Goal: Task Accomplishment & Management: Manage account settings

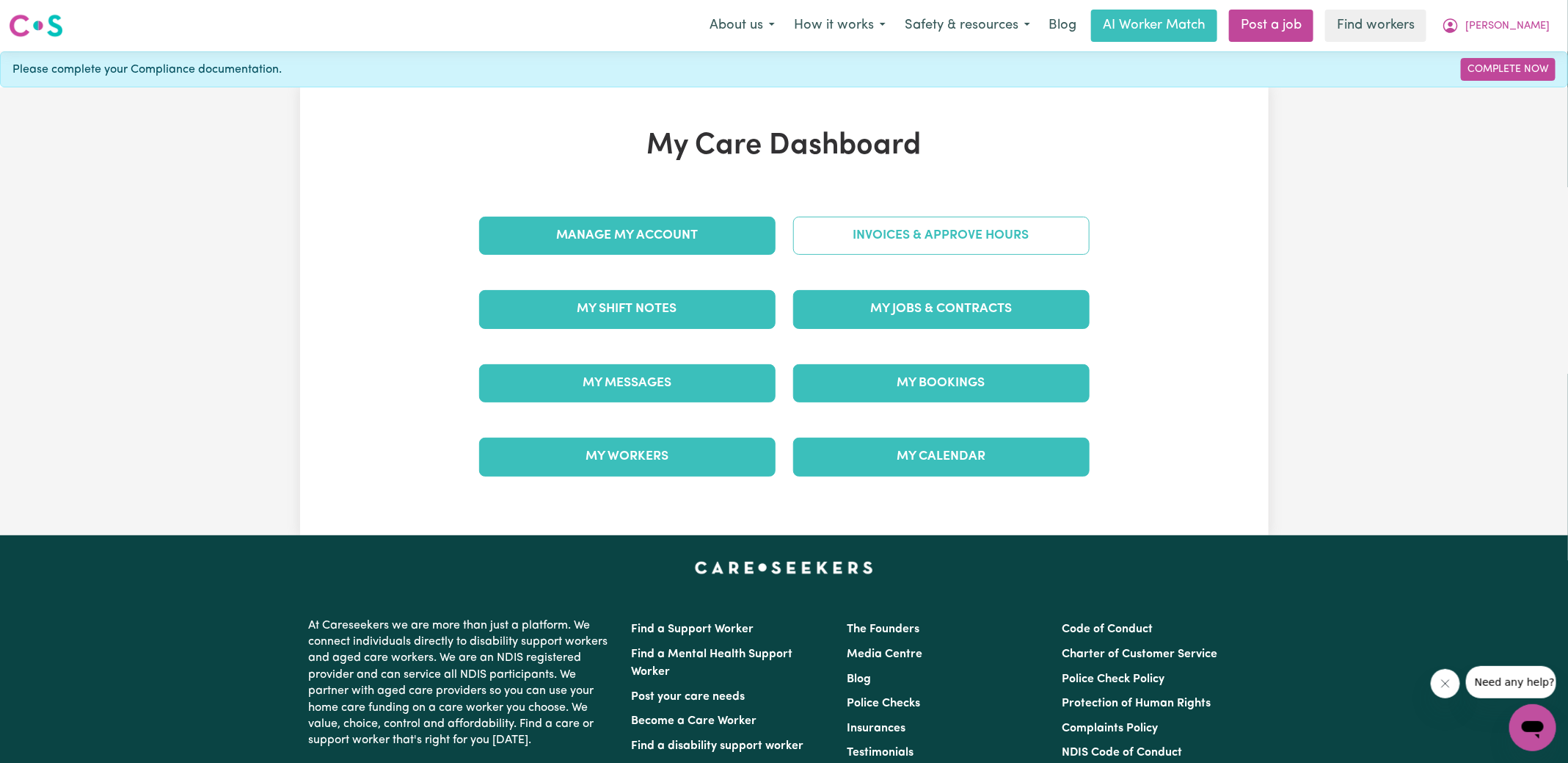
click at [855, 227] on link "Invoices & Approve Hours" at bounding box center [941, 236] width 296 height 39
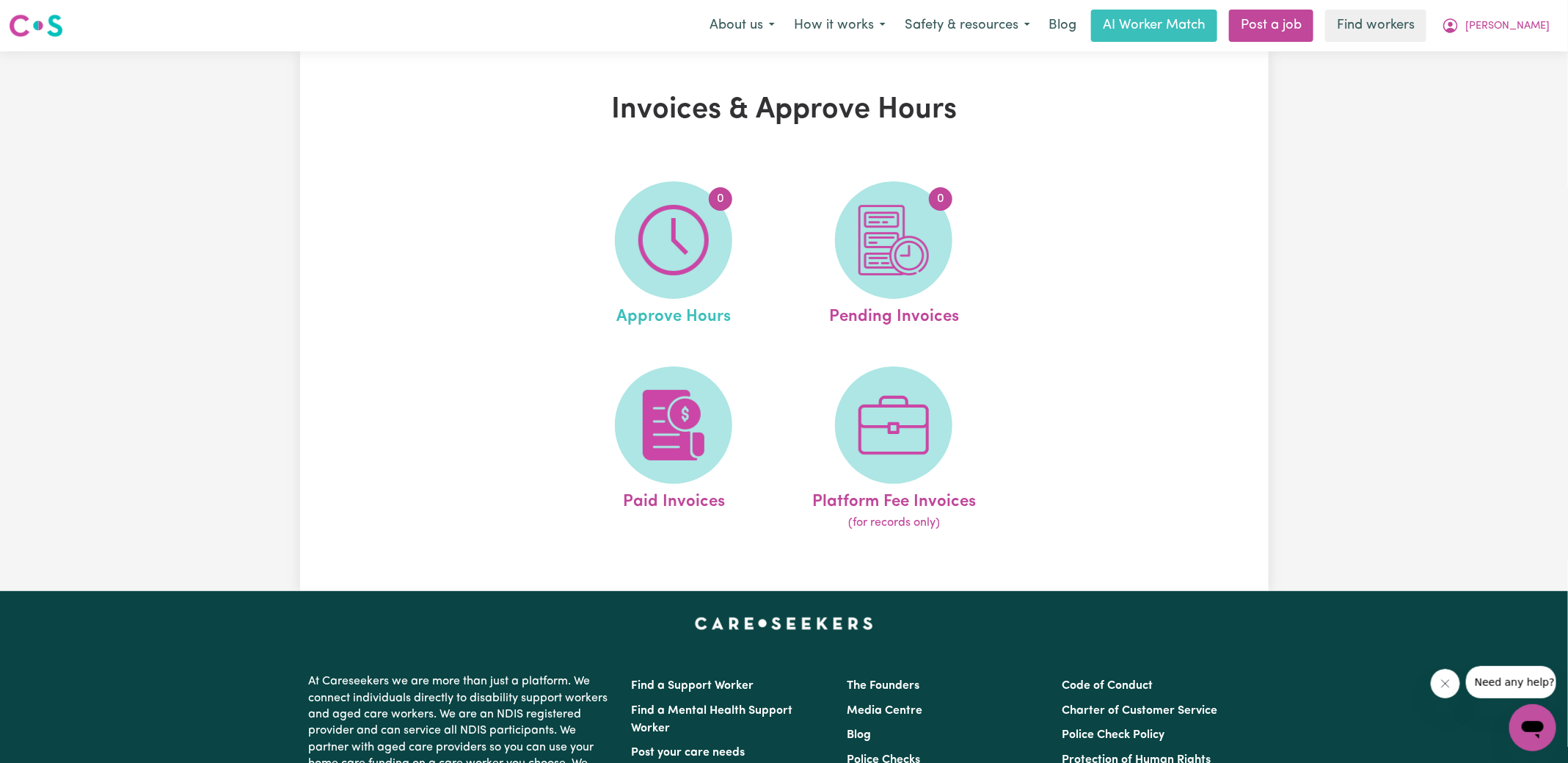
click at [611, 261] on link "0 Approve Hours" at bounding box center [673, 255] width 211 height 148
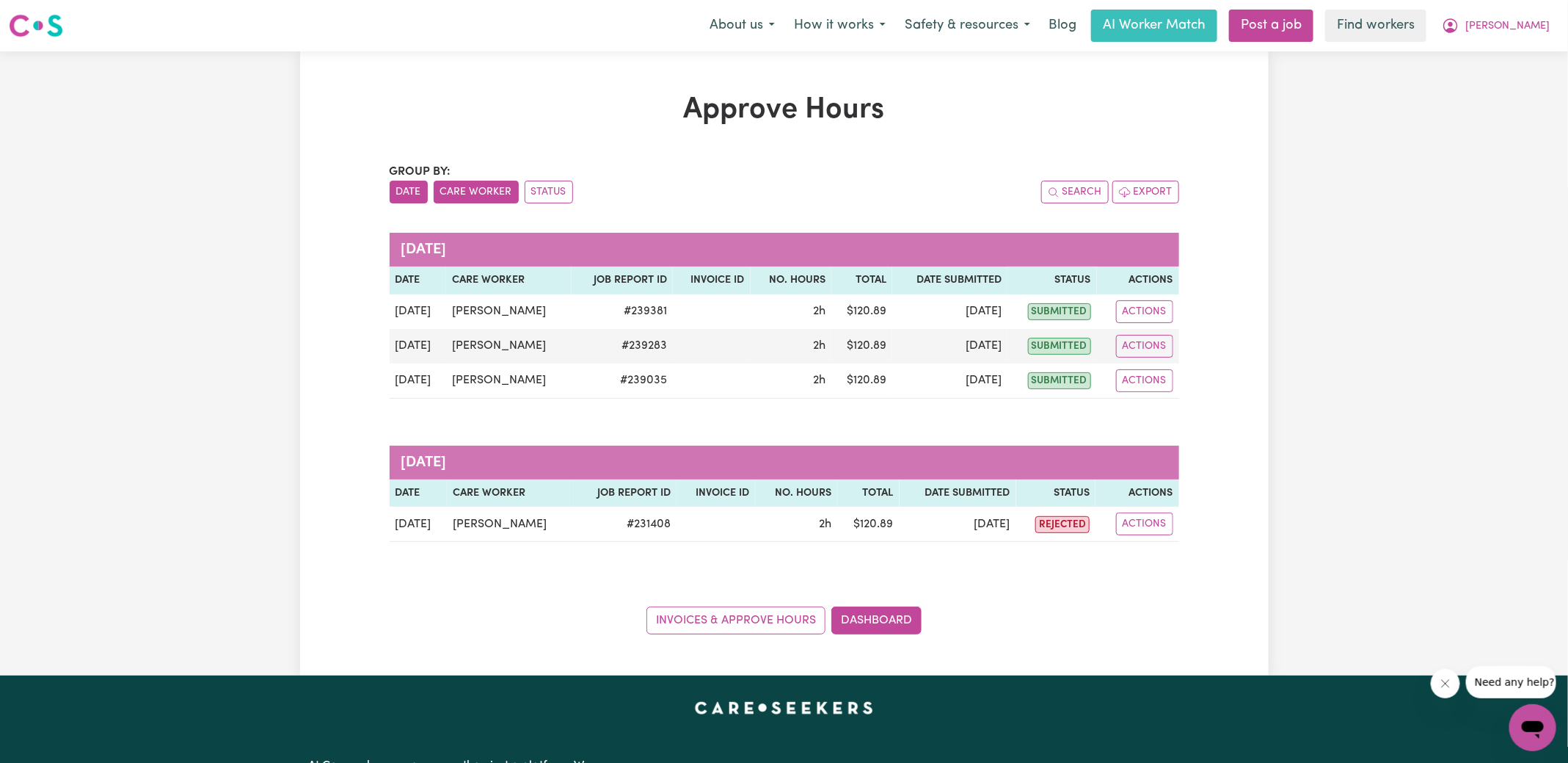
click at [476, 195] on button "Care Worker" at bounding box center [476, 192] width 85 height 23
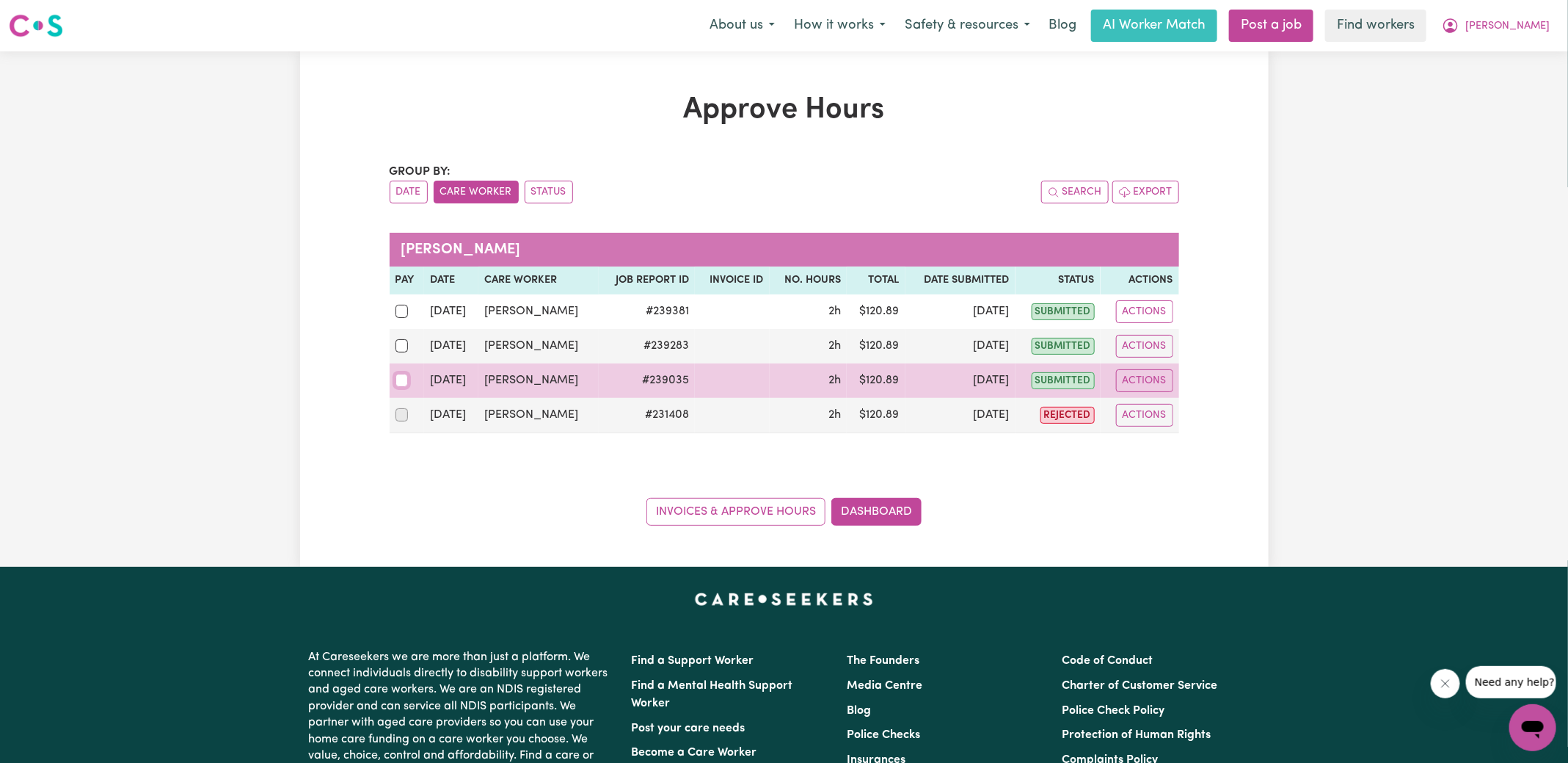
click at [403, 380] on input "checkbox" at bounding box center [401, 380] width 13 height 13
checkbox input "true"
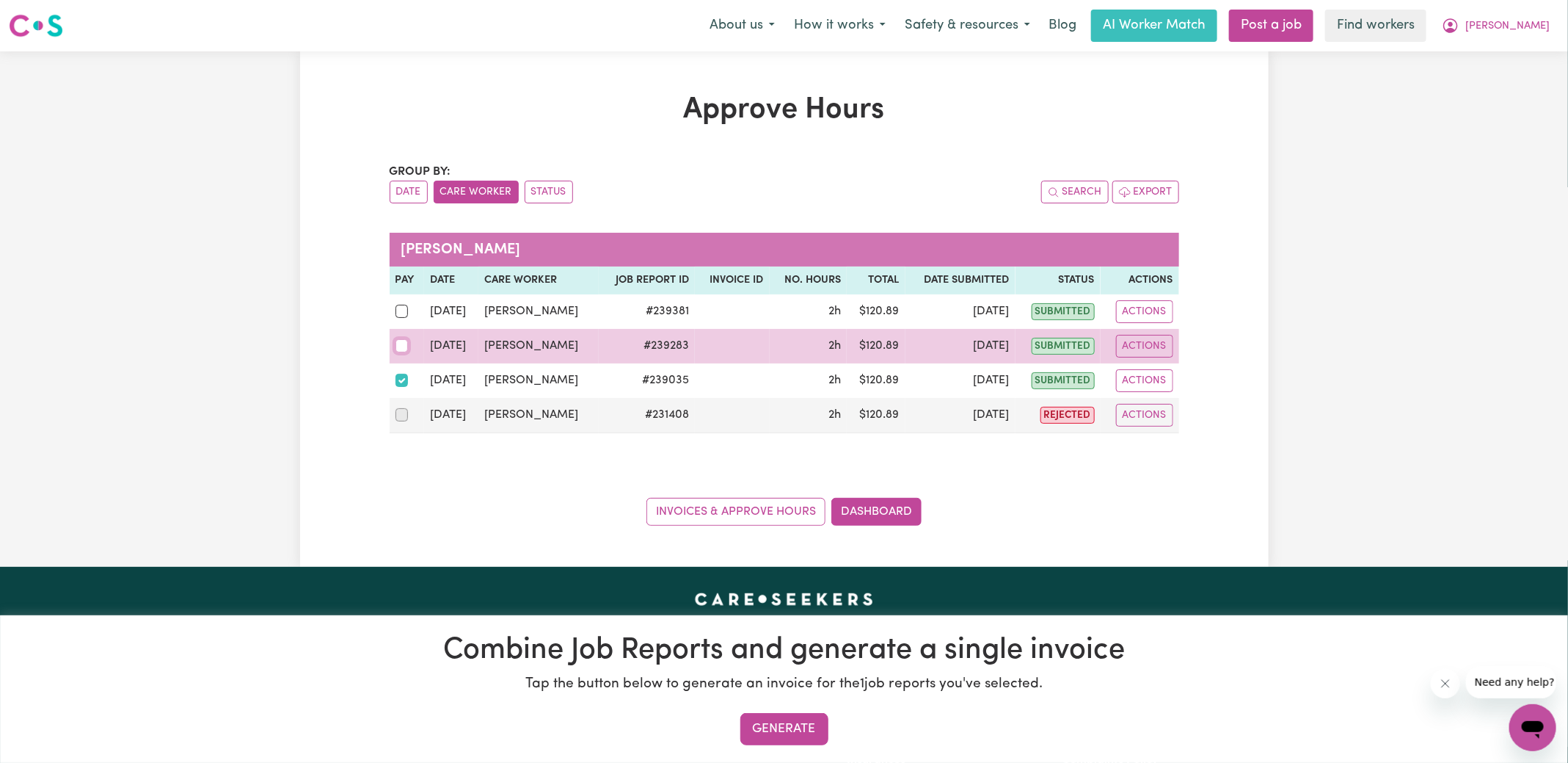
click at [401, 339] on input "checkbox" at bounding box center [401, 346] width 13 height 13
checkbox input "true"
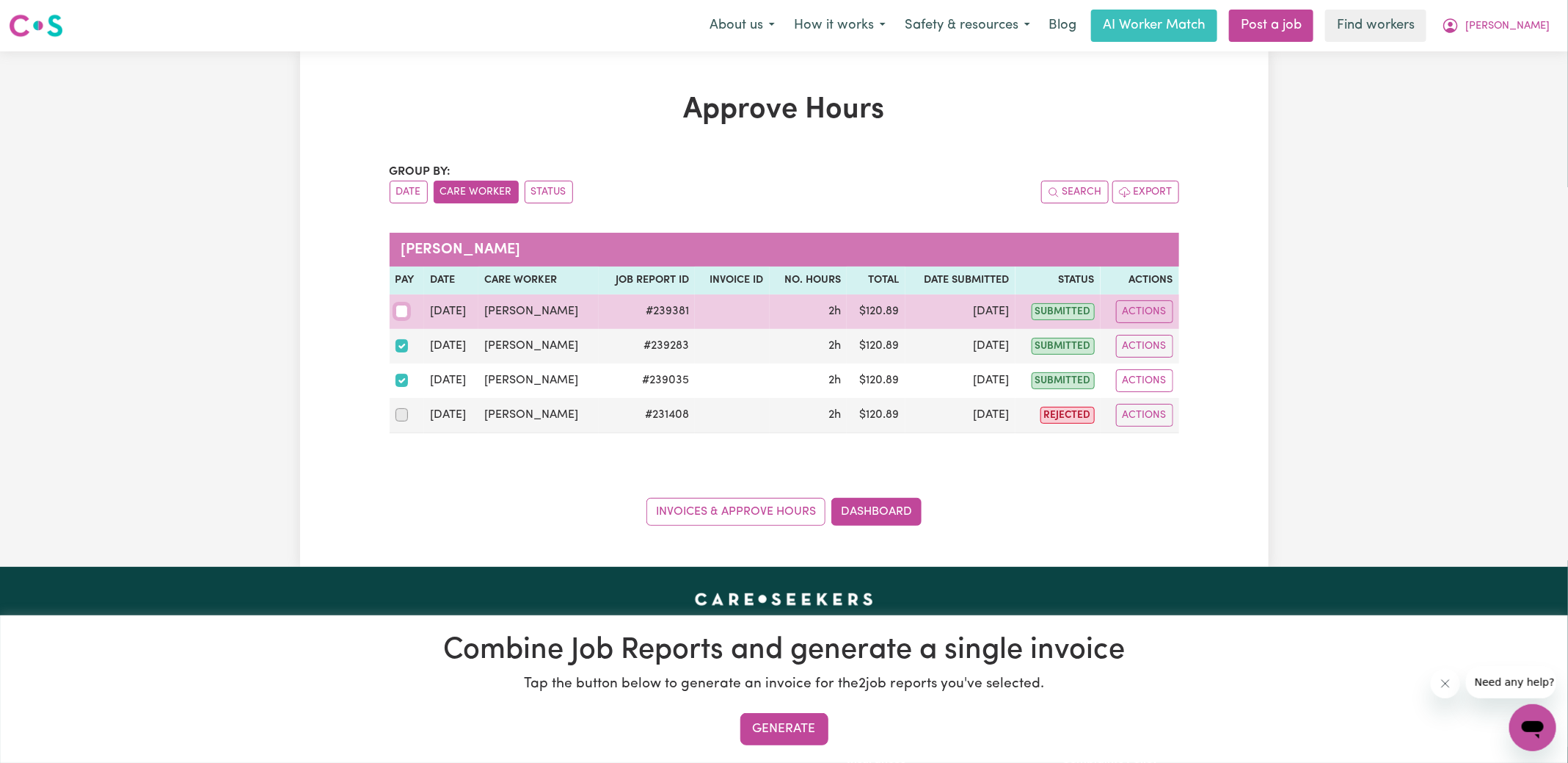
click at [401, 313] on input "checkbox" at bounding box center [401, 310] width 13 height 13
checkbox input "true"
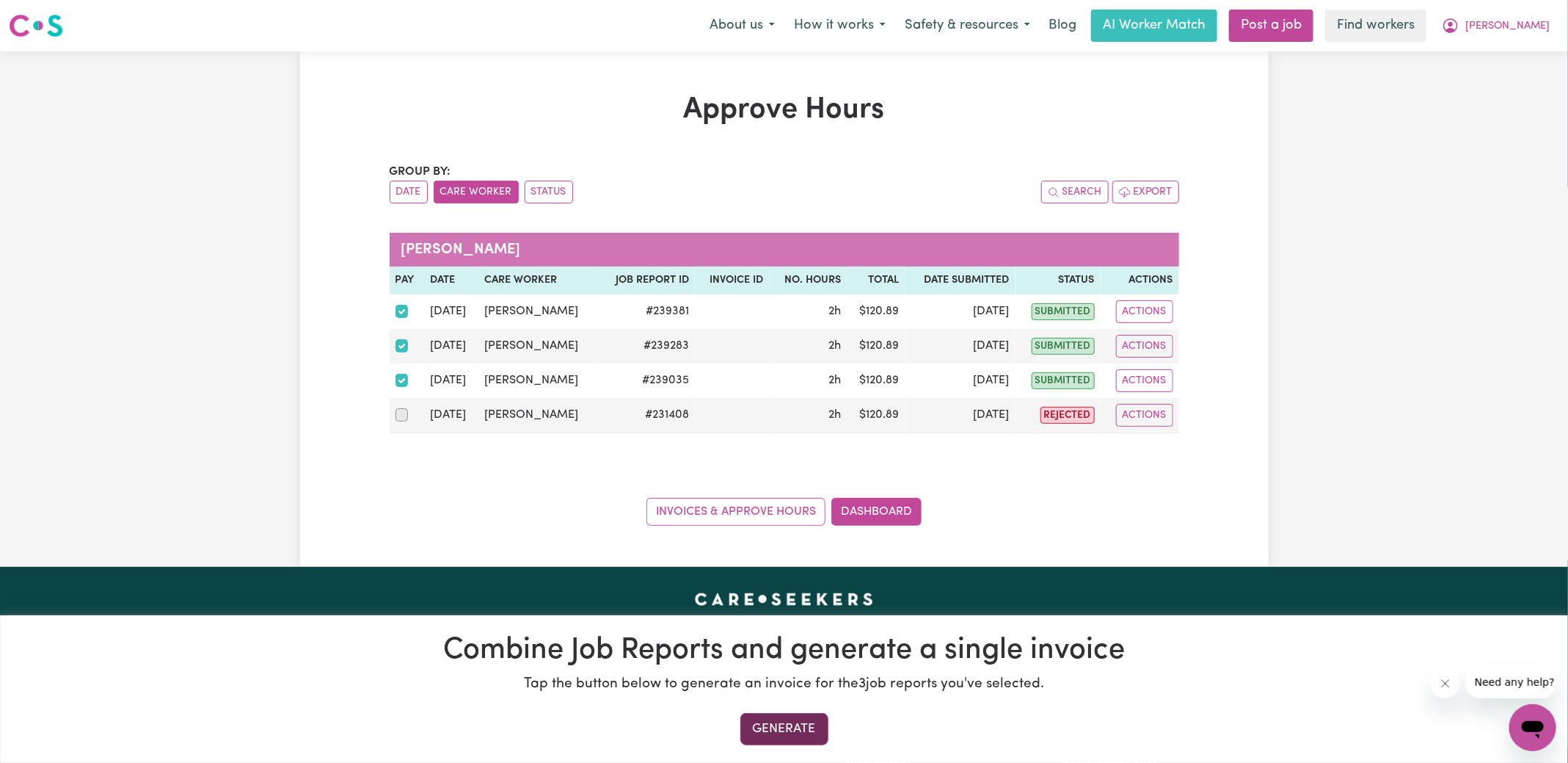
click at [796, 739] on button "Generate" at bounding box center [784, 729] width 88 height 32
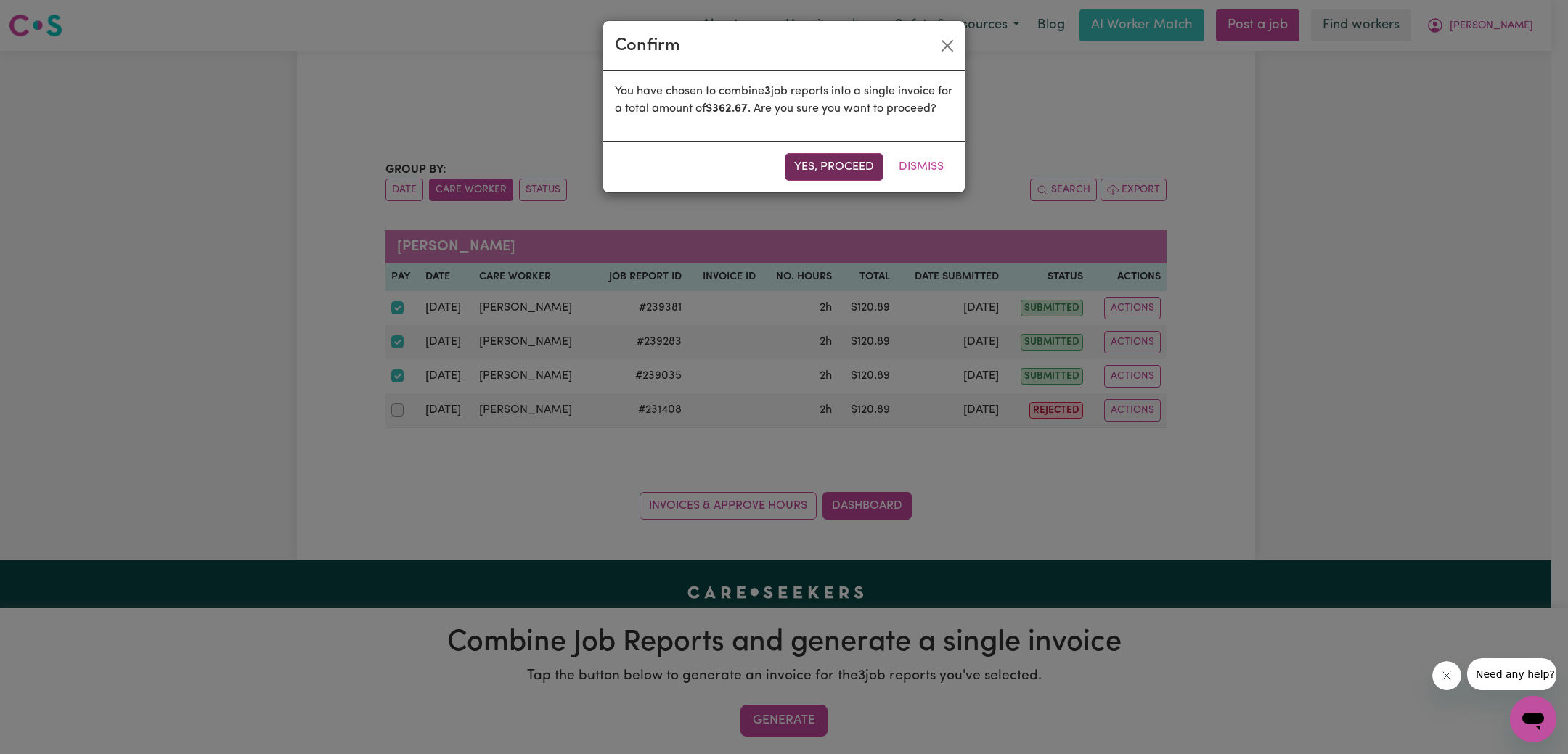
click at [817, 180] on button "Yes, proceed" at bounding box center [834, 167] width 99 height 28
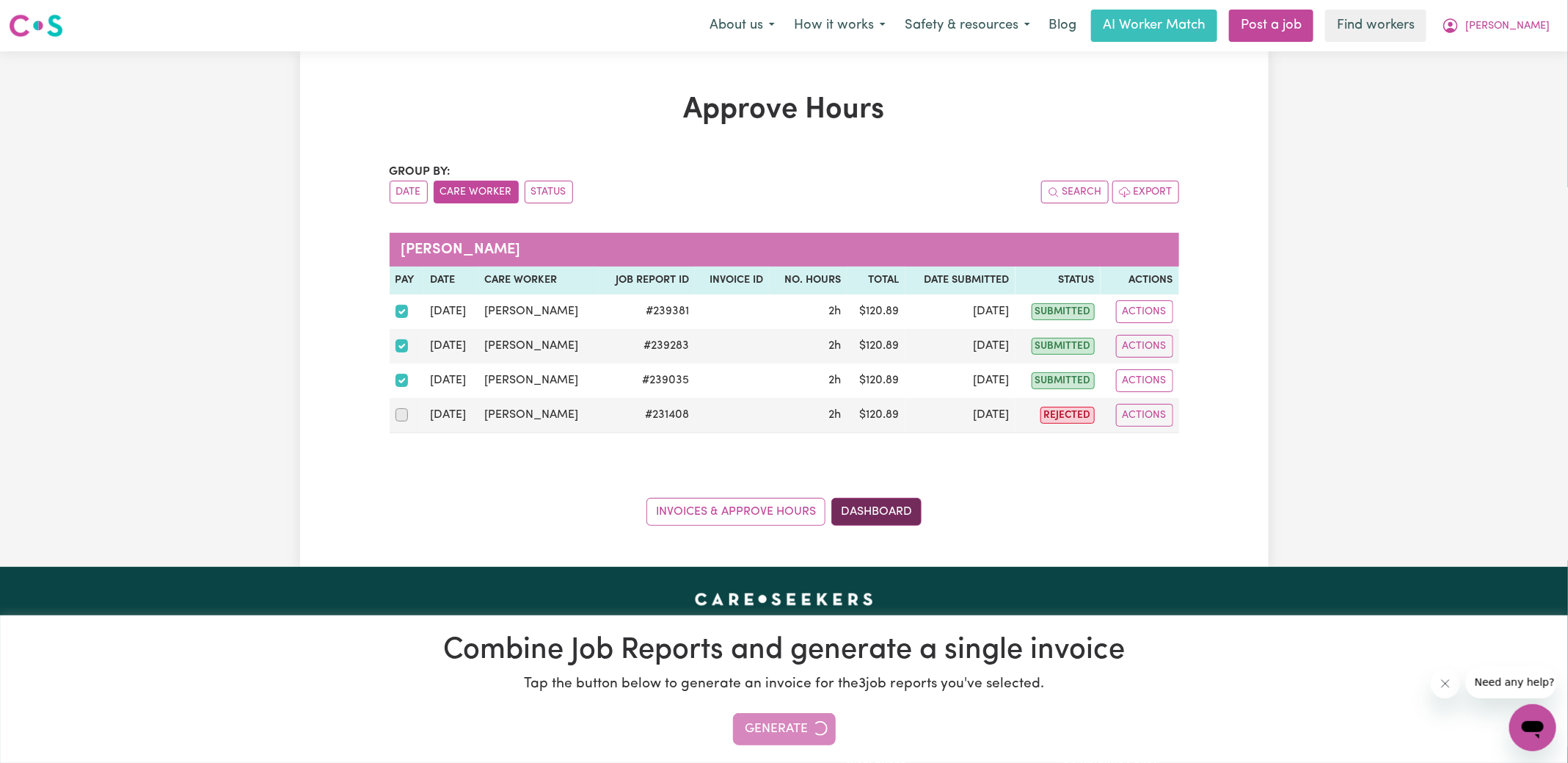
click at [905, 510] on link "Dashboard" at bounding box center [876, 512] width 90 height 28
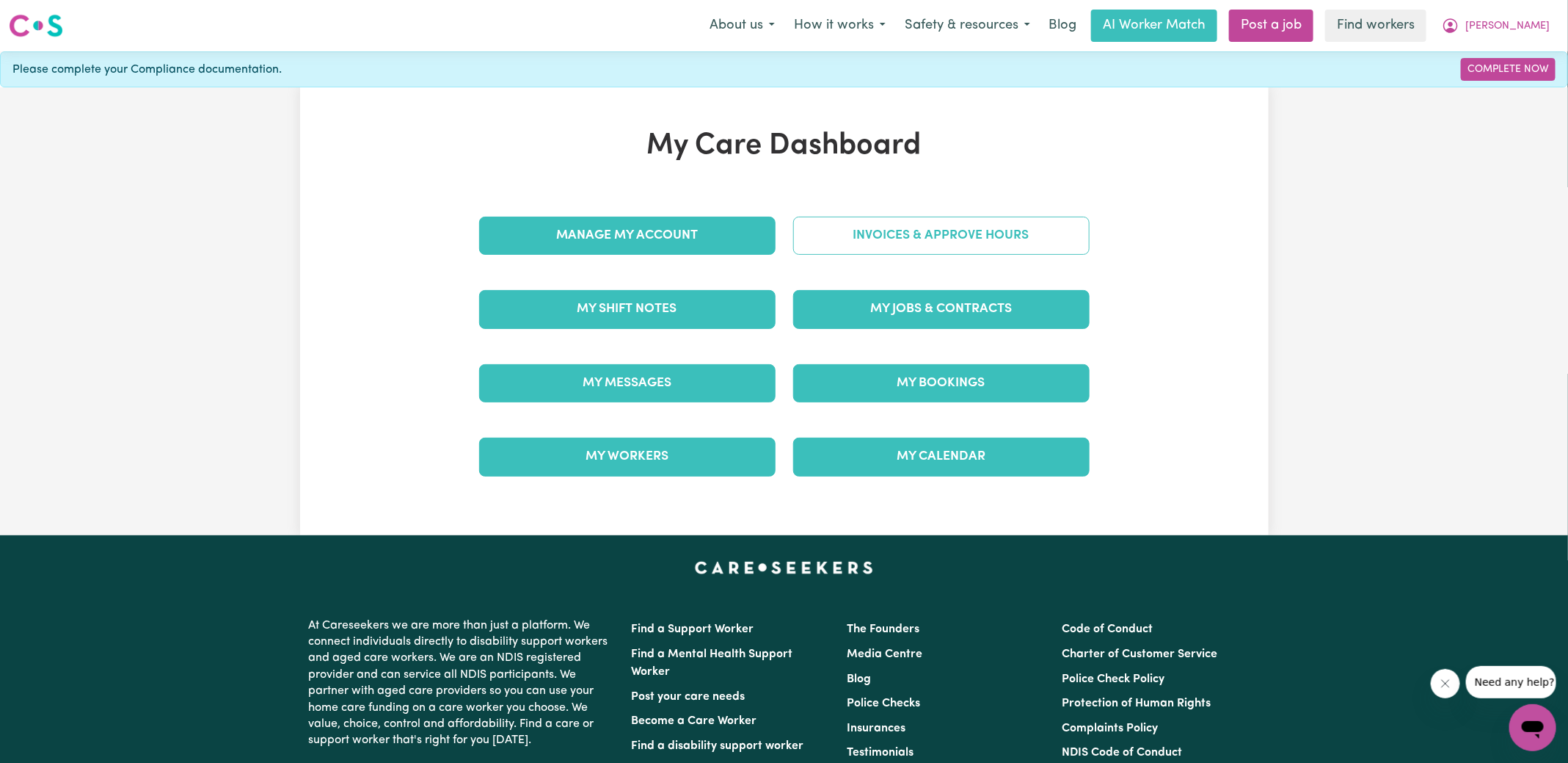
click at [904, 239] on link "Invoices & Approve Hours" at bounding box center [941, 236] width 296 height 39
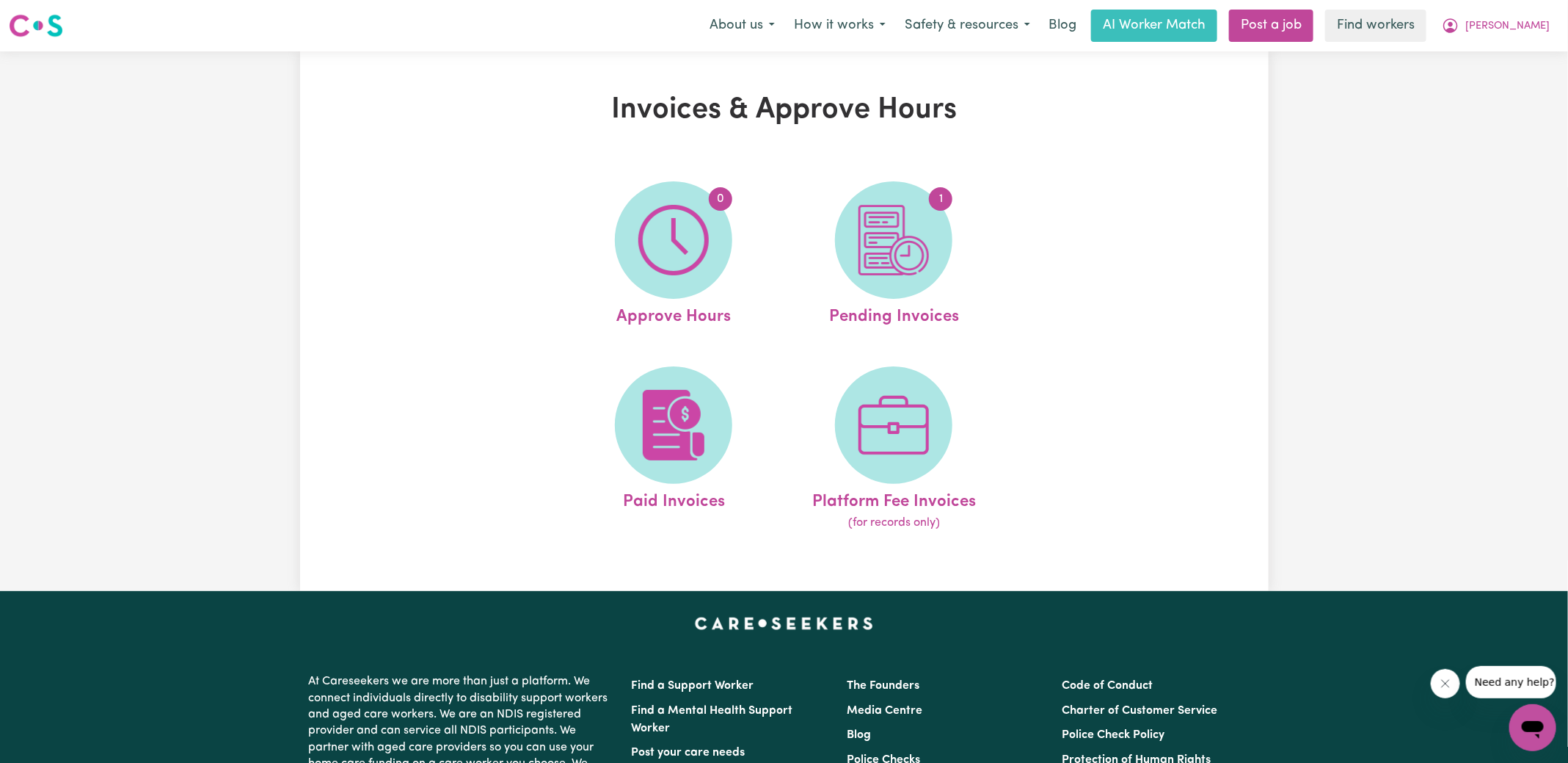
click at [904, 239] on img at bounding box center [894, 240] width 70 height 70
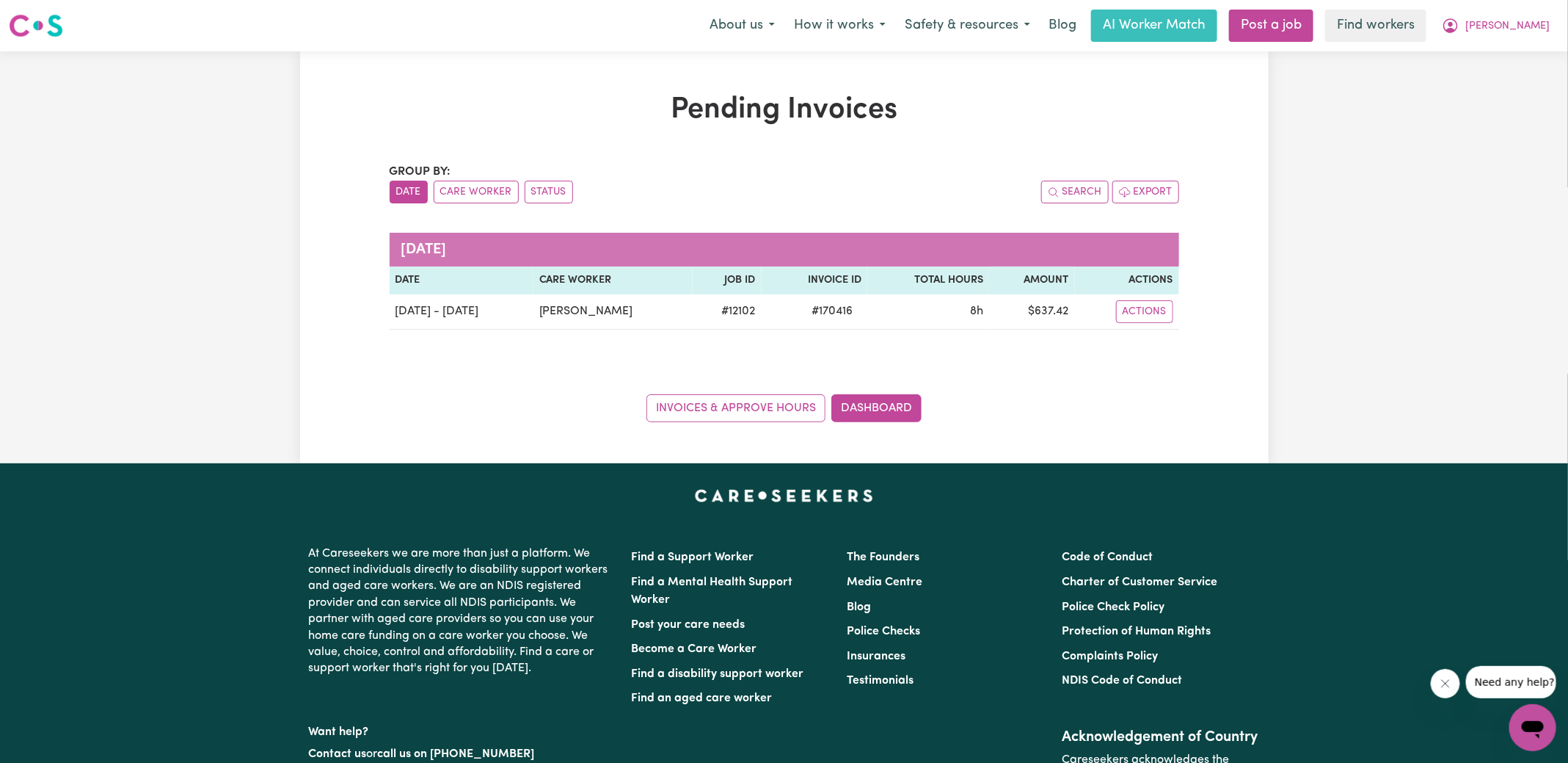
click at [823, 191] on div "Search Export" at bounding box center [982, 192] width 394 height 23
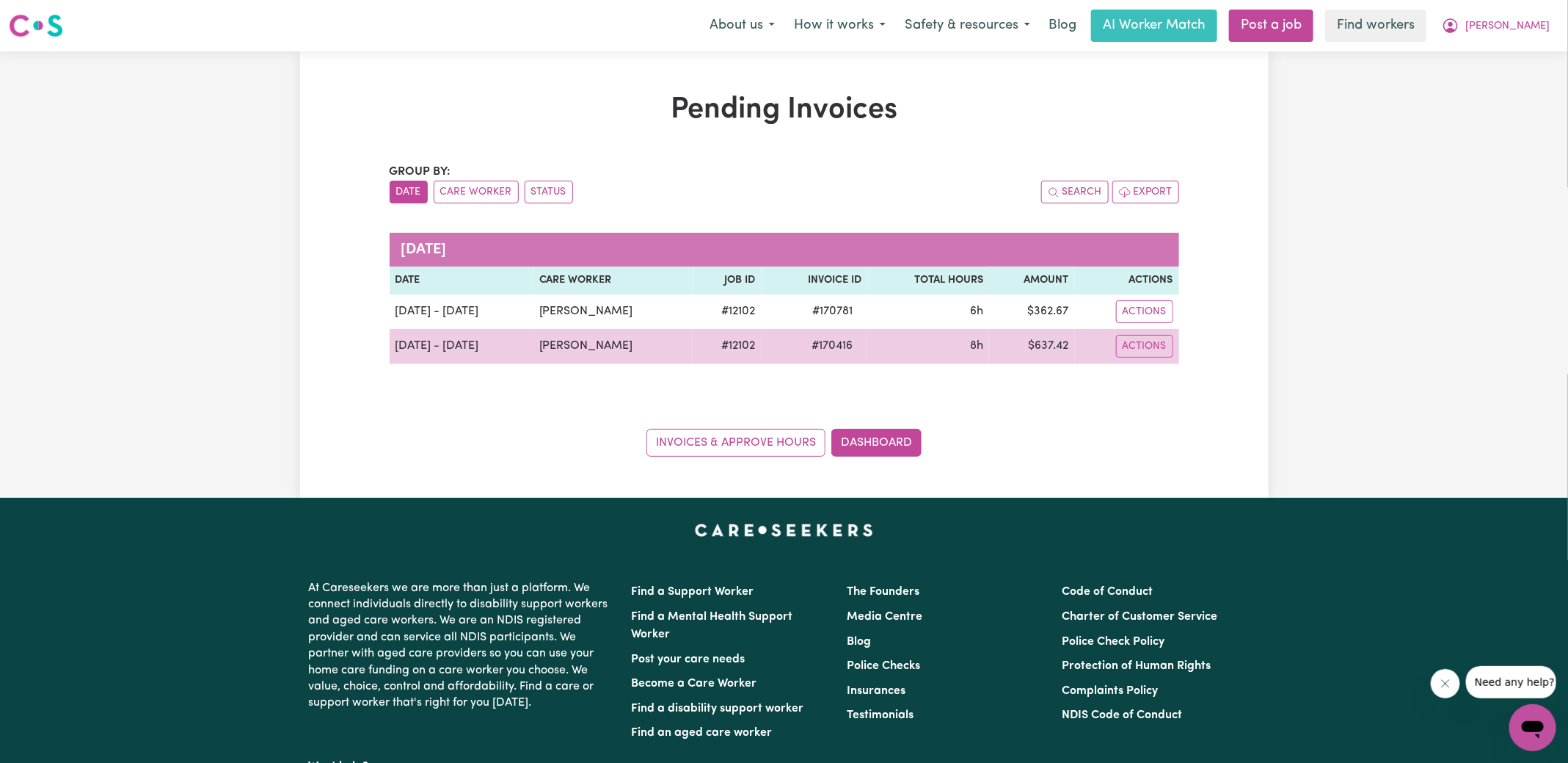
click at [827, 348] on span "# 170416" at bounding box center [832, 346] width 59 height 18
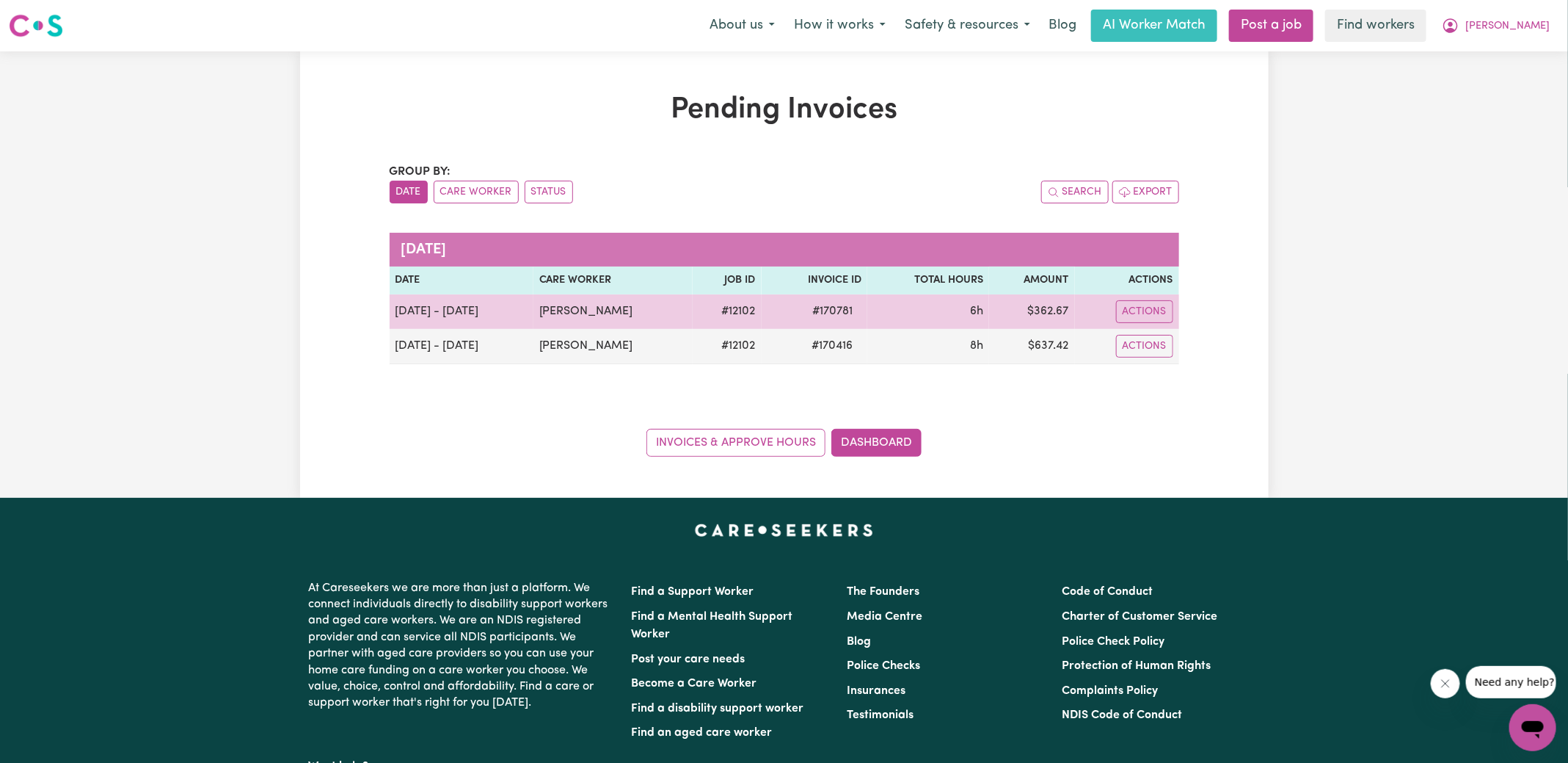
click at [826, 300] on td "# 170781" at bounding box center [814, 311] width 106 height 34
click at [825, 317] on span "# 170781" at bounding box center [833, 311] width 58 height 18
copy span "170781"
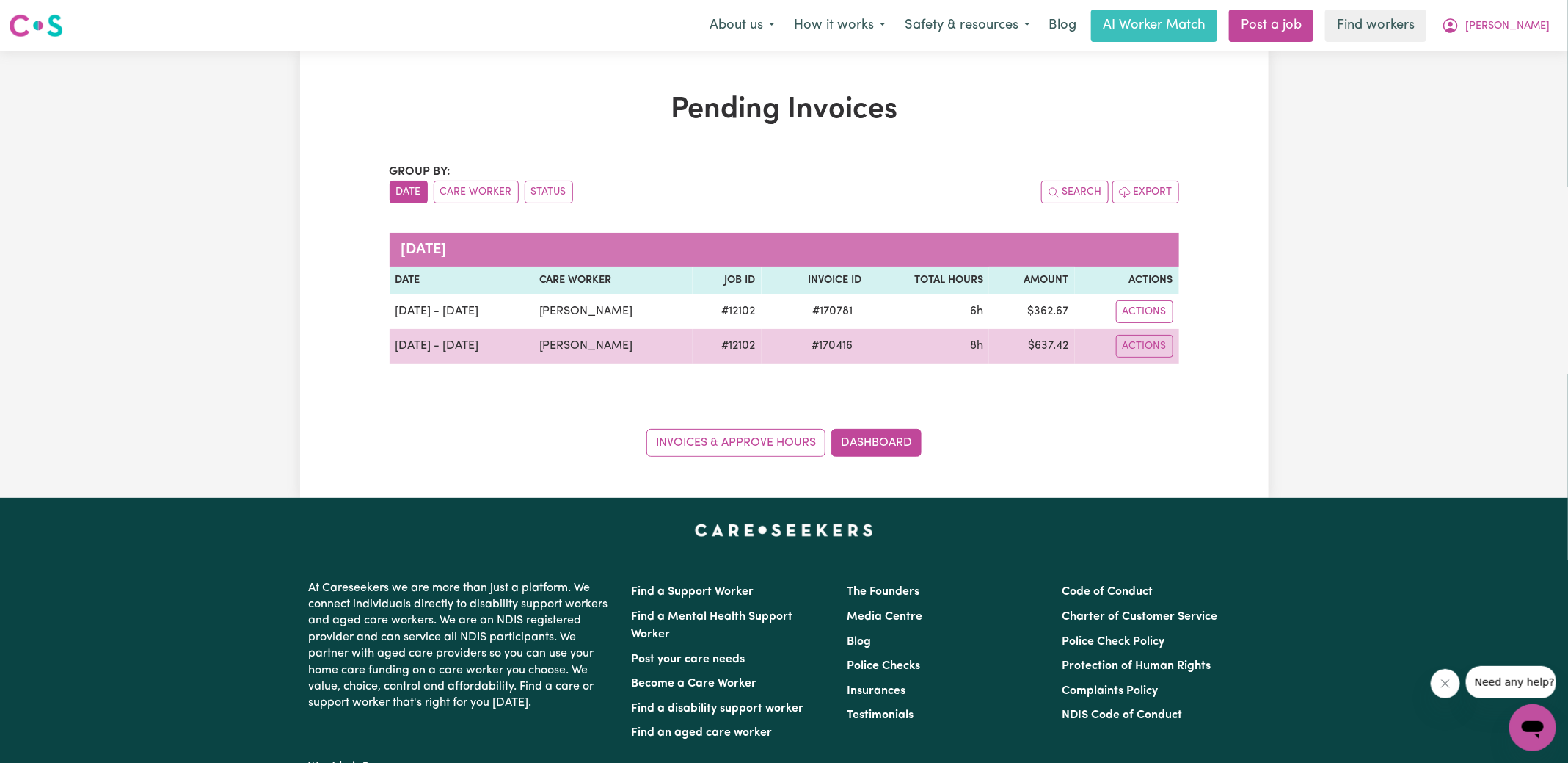
click at [825, 347] on span "# 170416" at bounding box center [832, 346] width 59 height 18
copy span "170416"
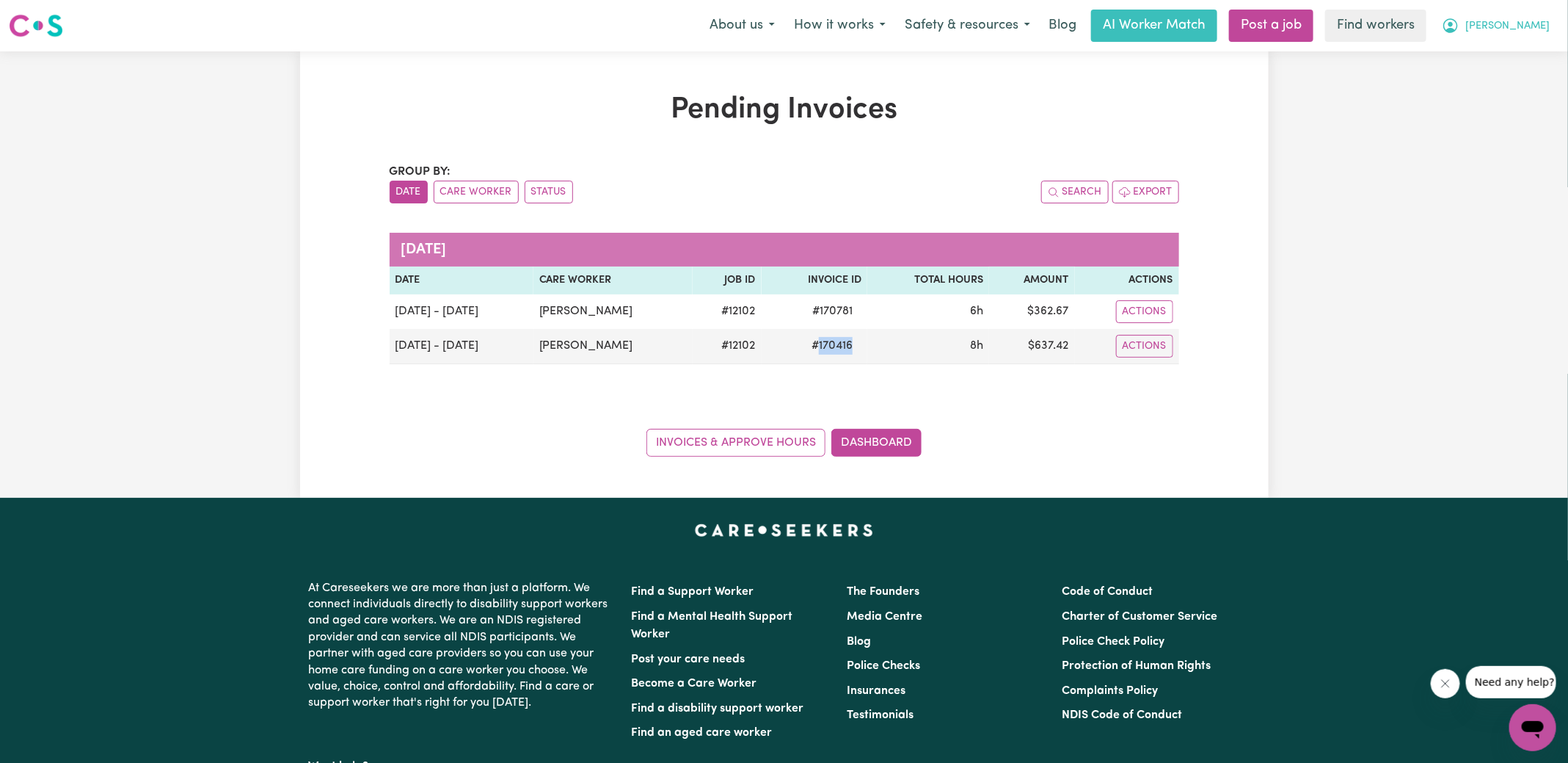
click at [1519, 29] on span "[PERSON_NAME]" at bounding box center [1508, 26] width 84 height 16
click at [1499, 86] on link "Logout" at bounding box center [1501, 84] width 116 height 28
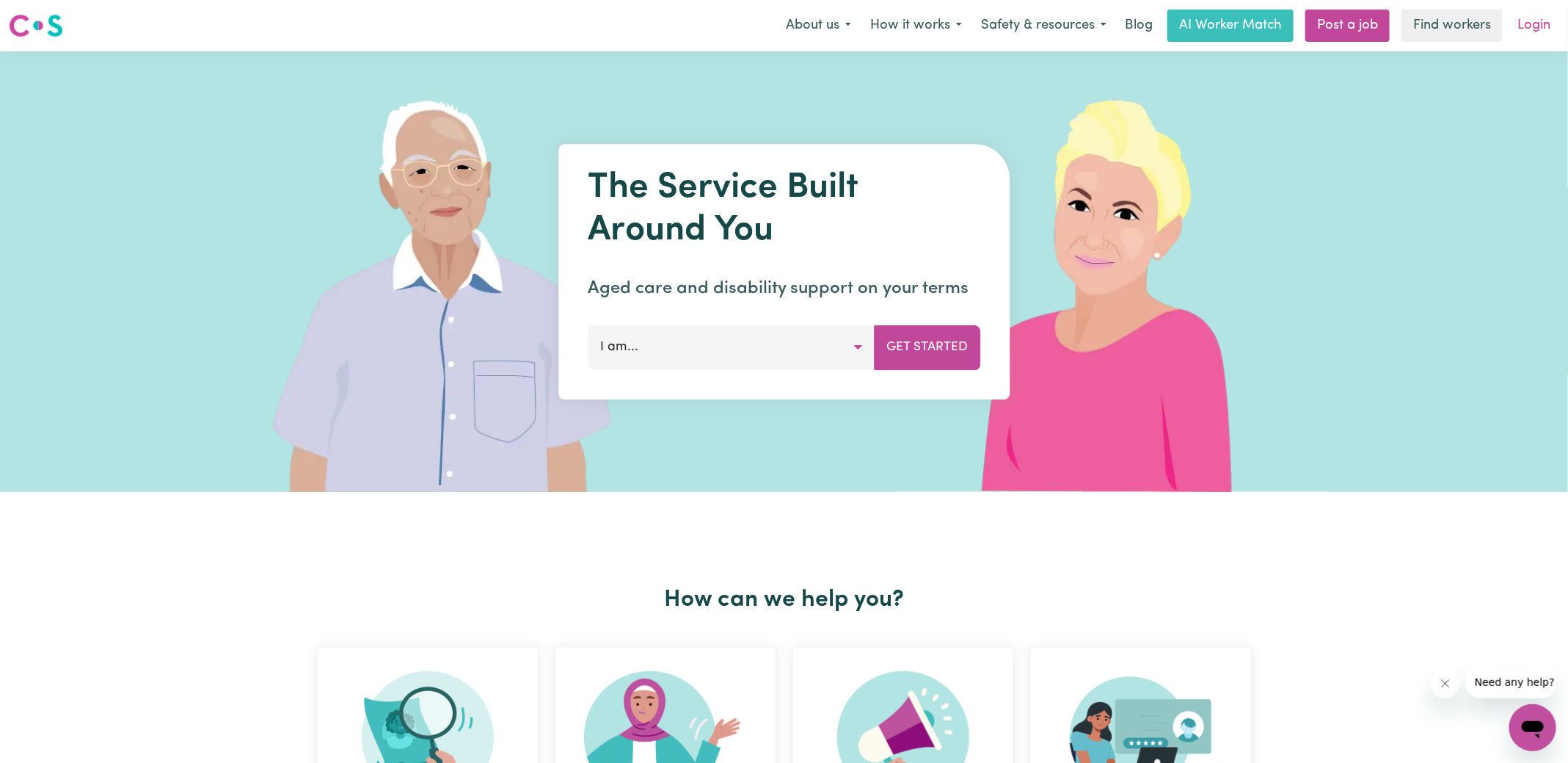
click at [1544, 23] on link "Login" at bounding box center [1535, 25] width 51 height 32
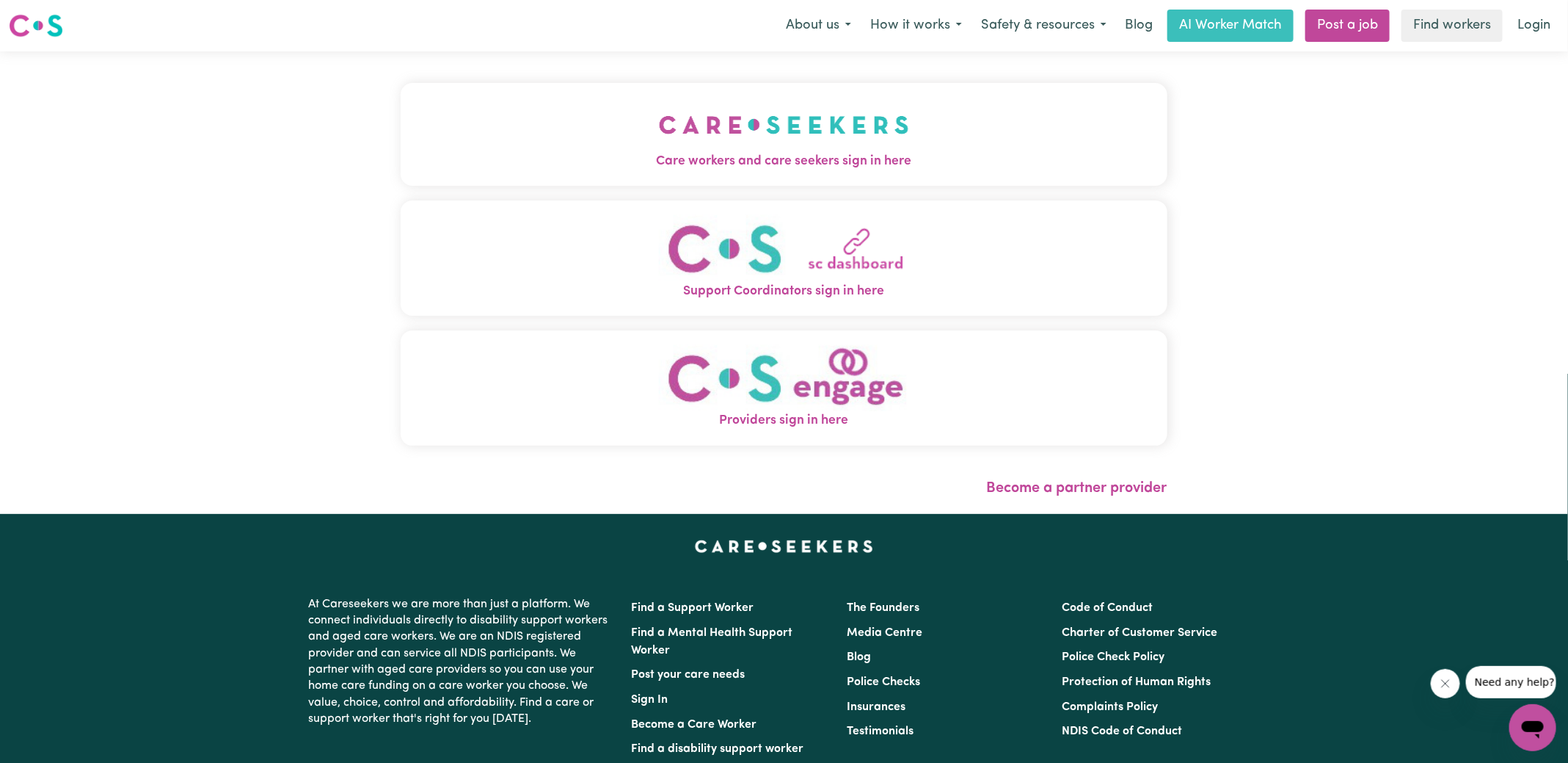
click at [637, 142] on button "Care workers and care seekers sign in here" at bounding box center [784, 134] width 767 height 103
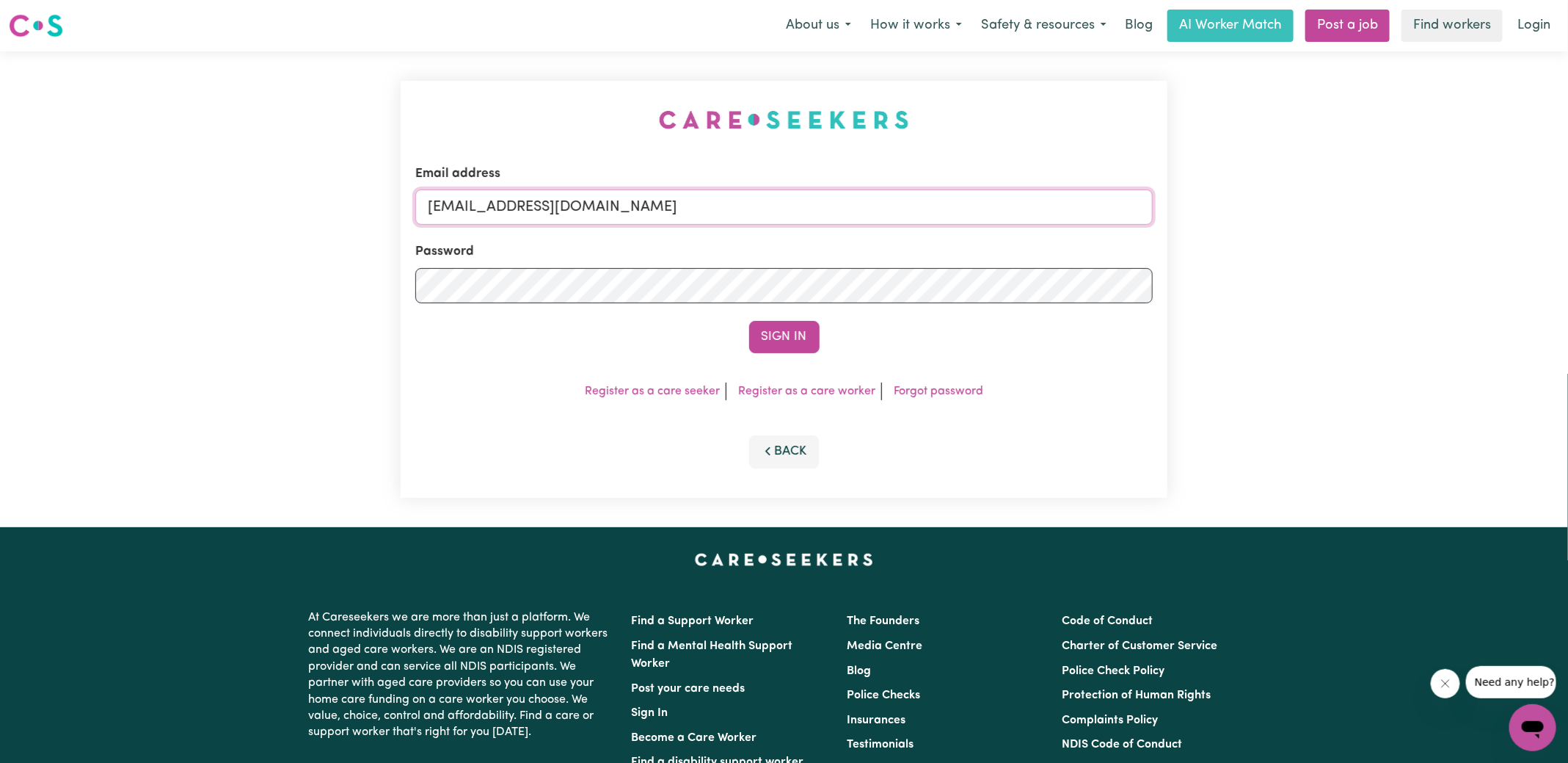
click at [1073, 272] on form "Email address [EMAIL_ADDRESS][DOMAIN_NAME] Password Sign In" at bounding box center [784, 259] width 737 height 189
type input "[EMAIL_ADDRESS][PERSON_NAME][DOMAIN_NAME]"
click at [749, 321] on button "Sign In" at bounding box center [784, 337] width 70 height 32
